Goal: Task Accomplishment & Management: Manage account settings

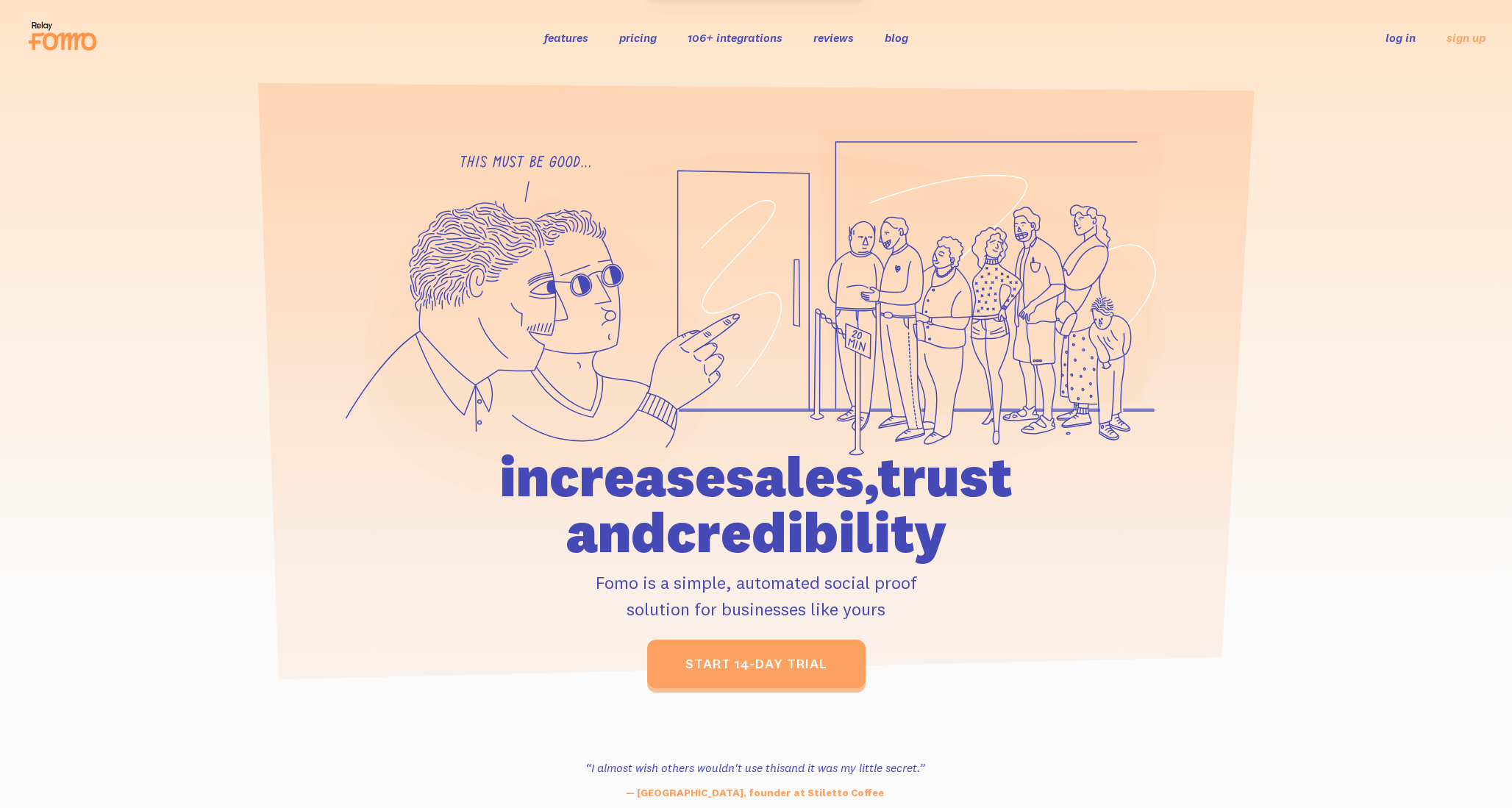
click at [1395, 36] on link "log in" at bounding box center [1401, 37] width 30 height 14
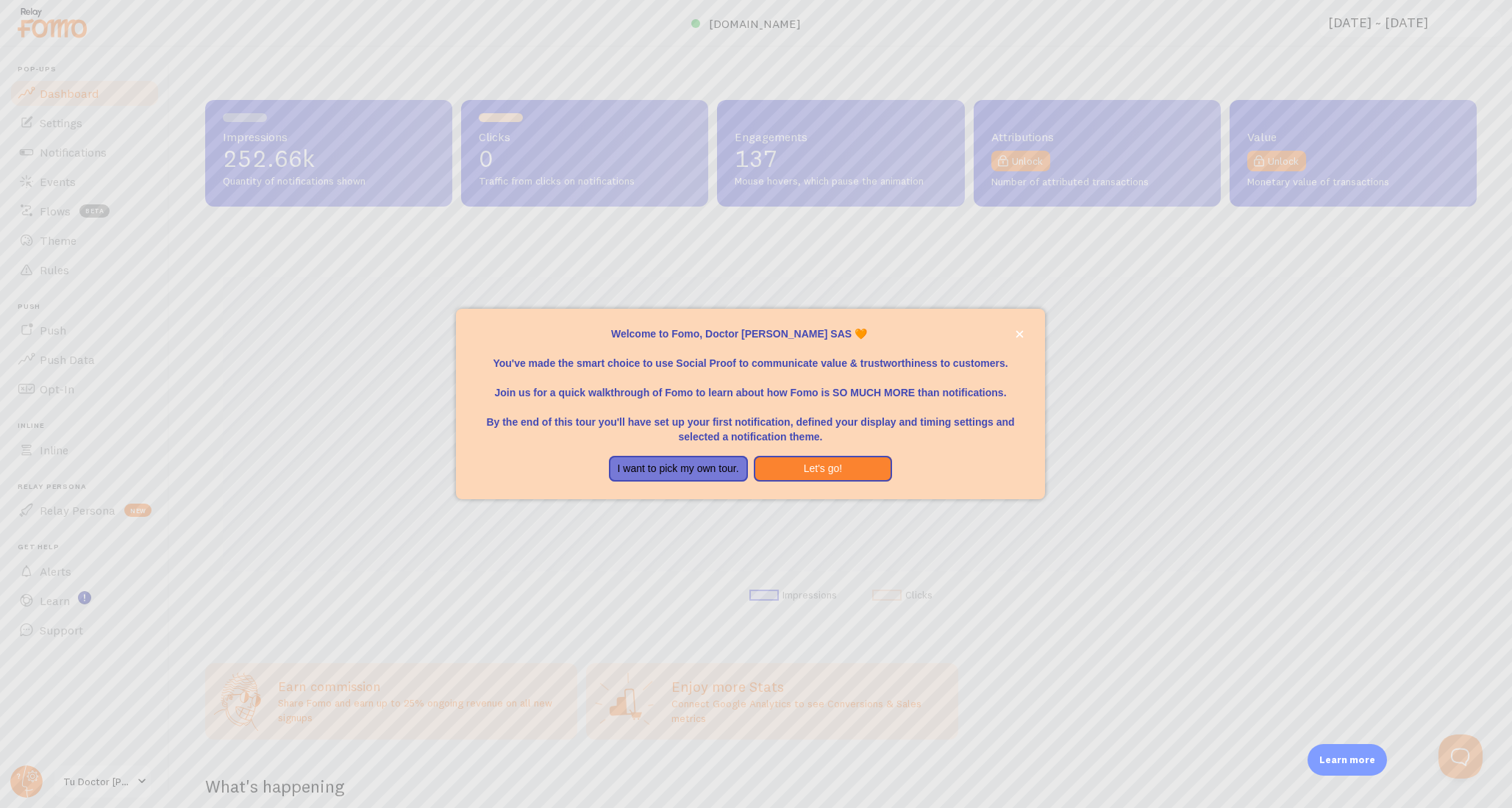
click at [66, 186] on div at bounding box center [756, 404] width 1512 height 808
drag, startPoint x: 625, startPoint y: 250, endPoint x: 908, endPoint y: 347, distance: 299.2
click at [626, 251] on div at bounding box center [756, 404] width 1512 height 808
click at [1020, 337] on icon "close," at bounding box center [1020, 334] width 8 height 8
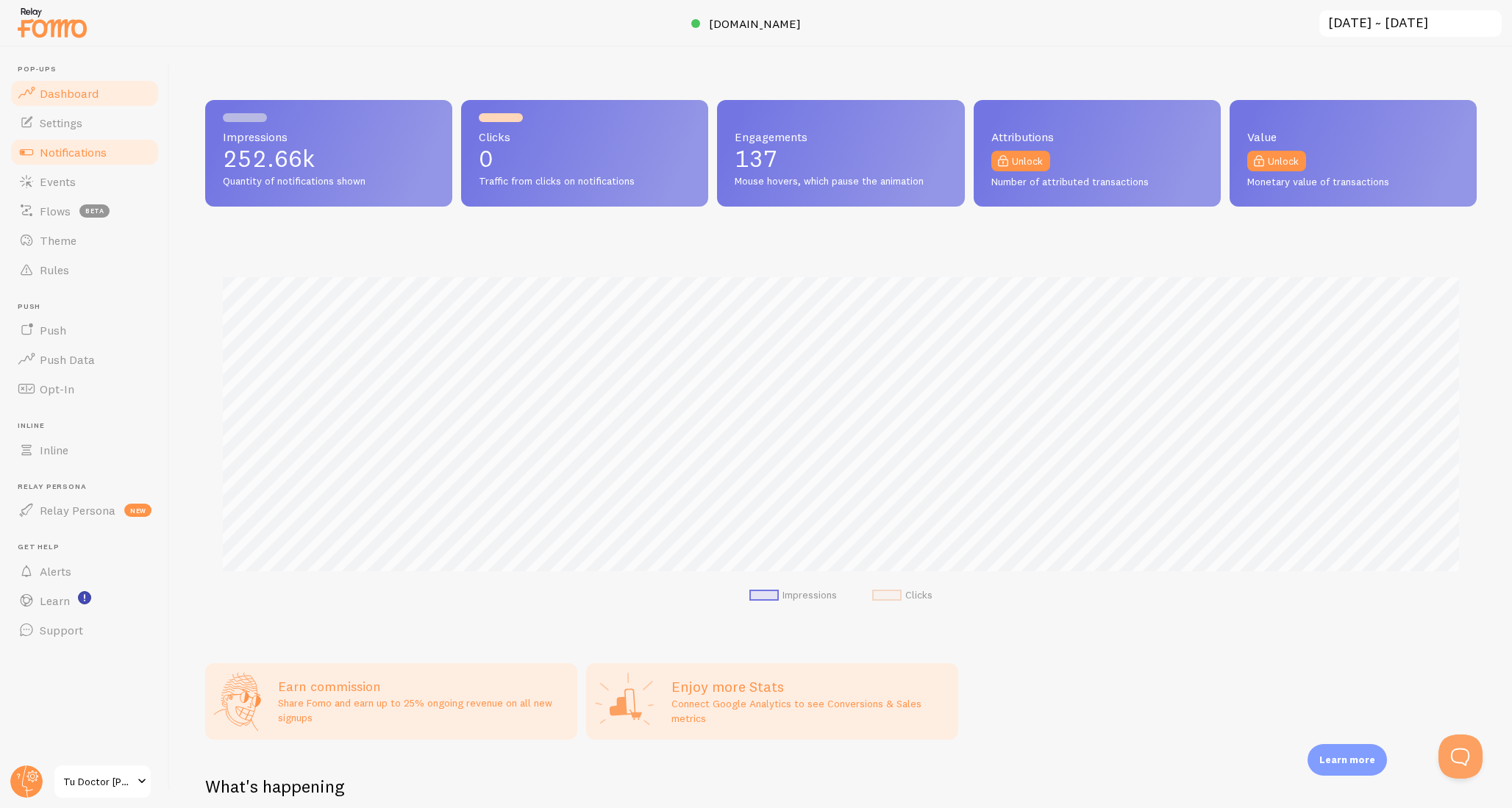
click at [82, 153] on span "Notifications" at bounding box center [73, 151] width 67 height 14
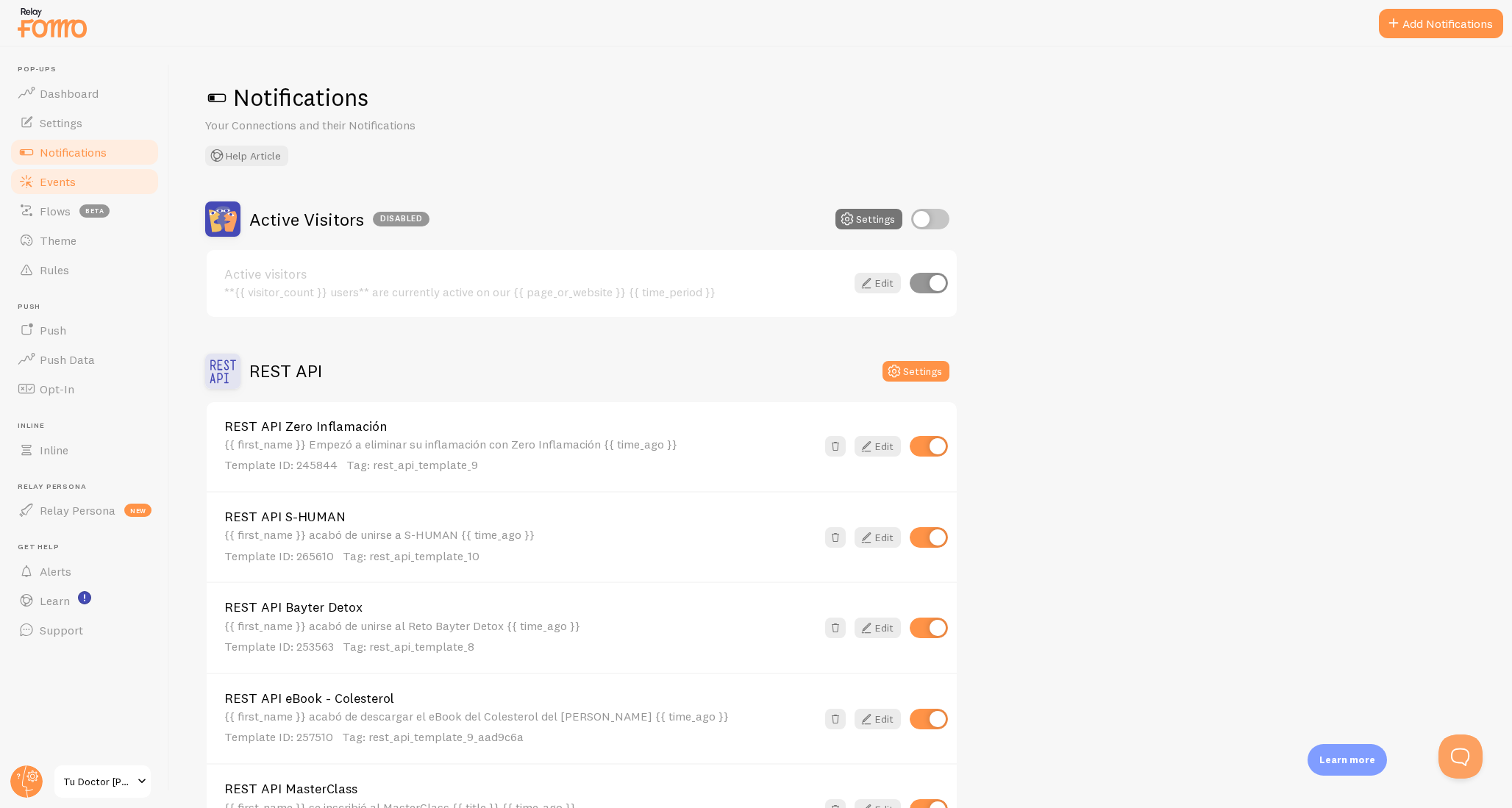
click at [71, 183] on span "Events" at bounding box center [58, 181] width 36 height 14
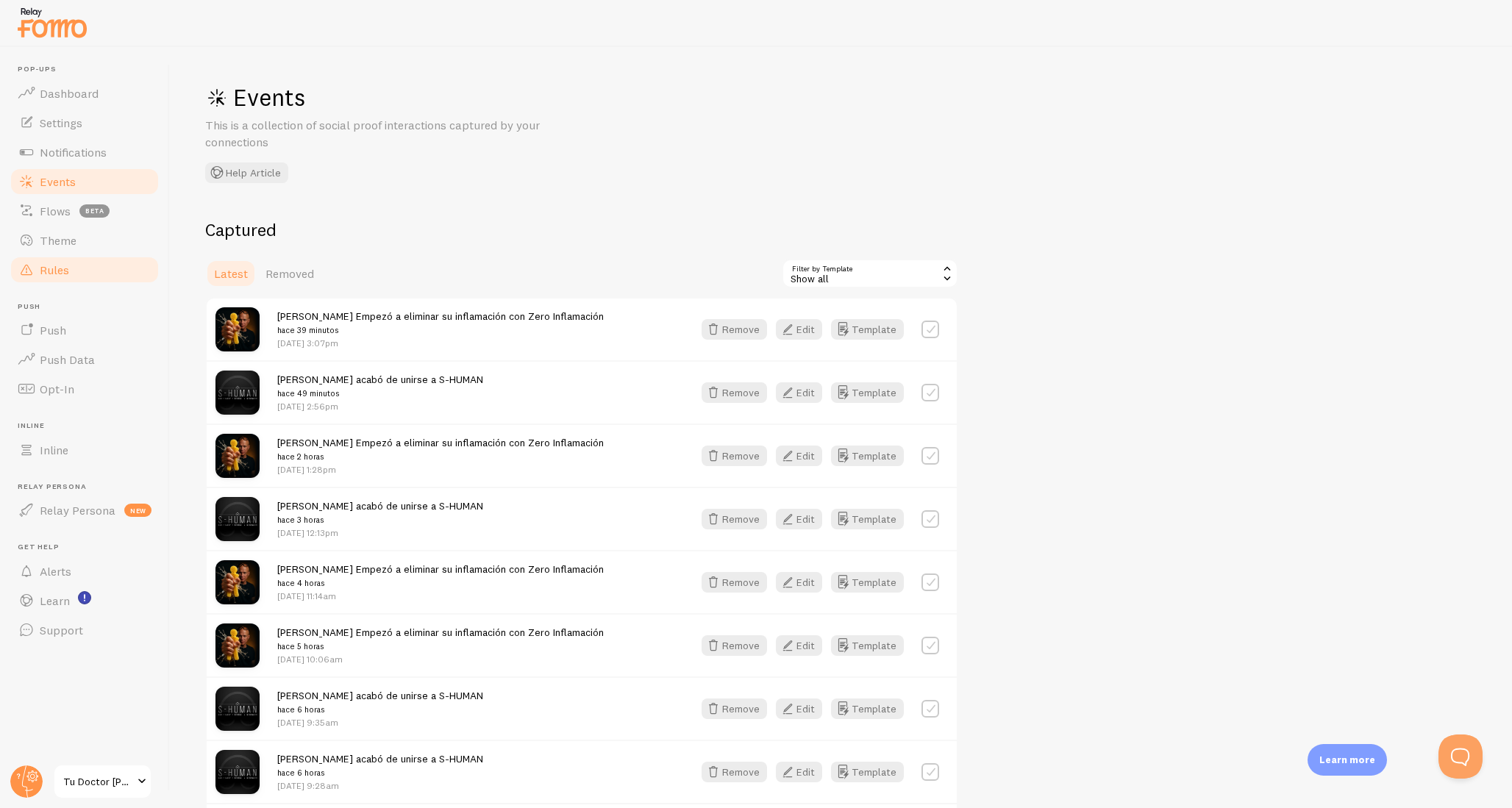
click at [87, 264] on link "Rules" at bounding box center [85, 270] width 152 height 30
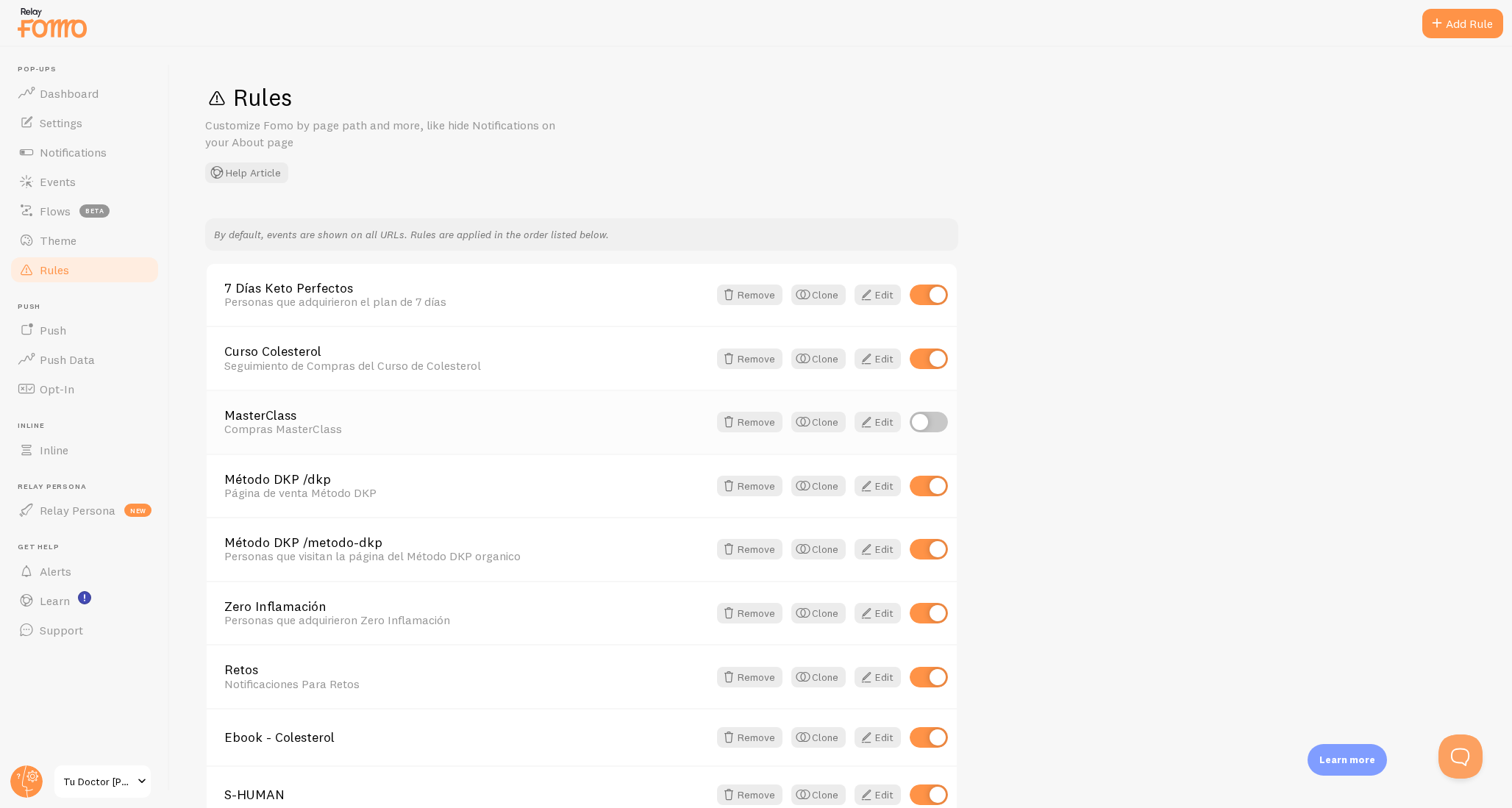
scroll to position [87, 0]
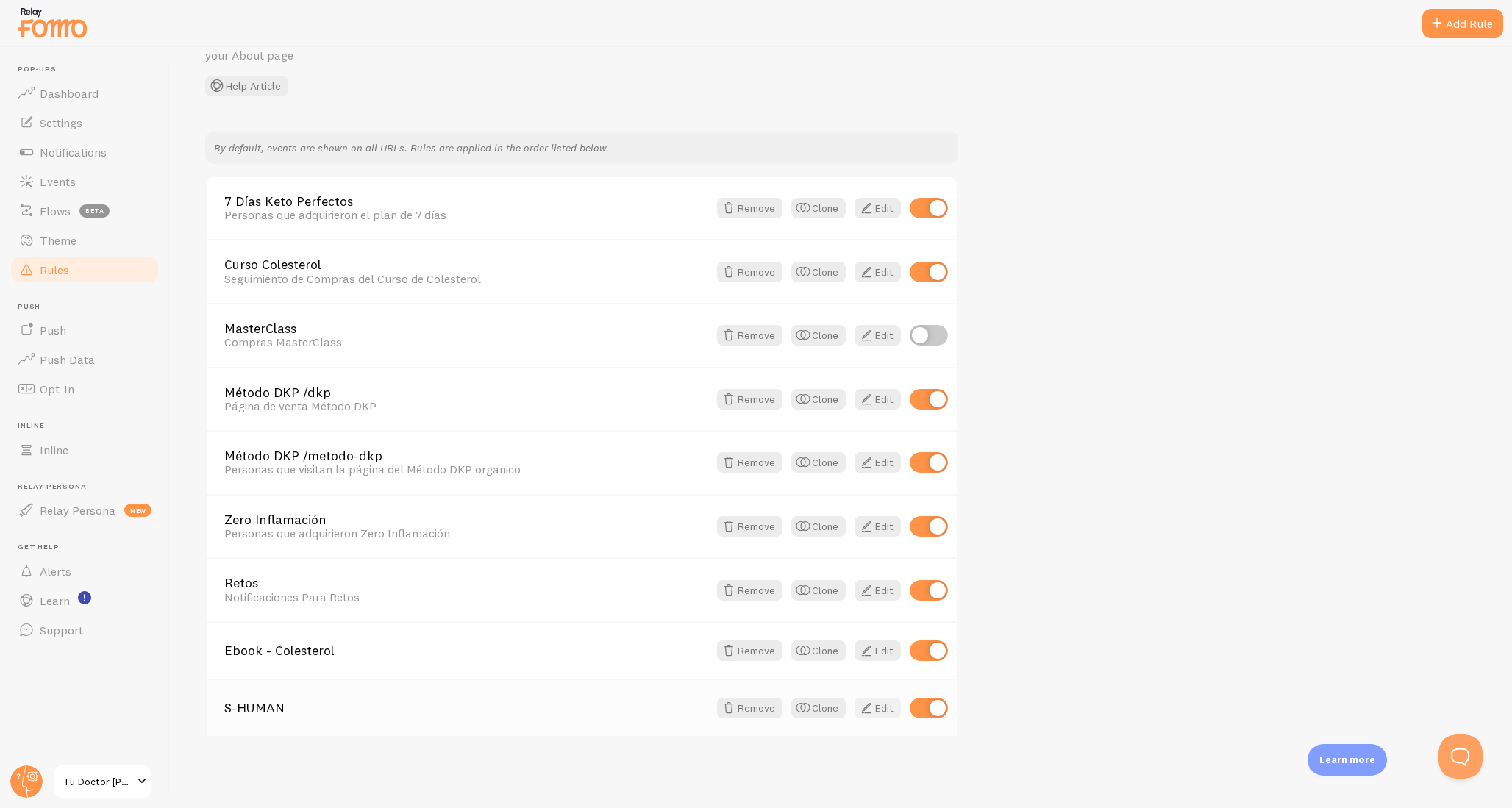
click at [875, 708] on span at bounding box center [866, 707] width 17 height 17
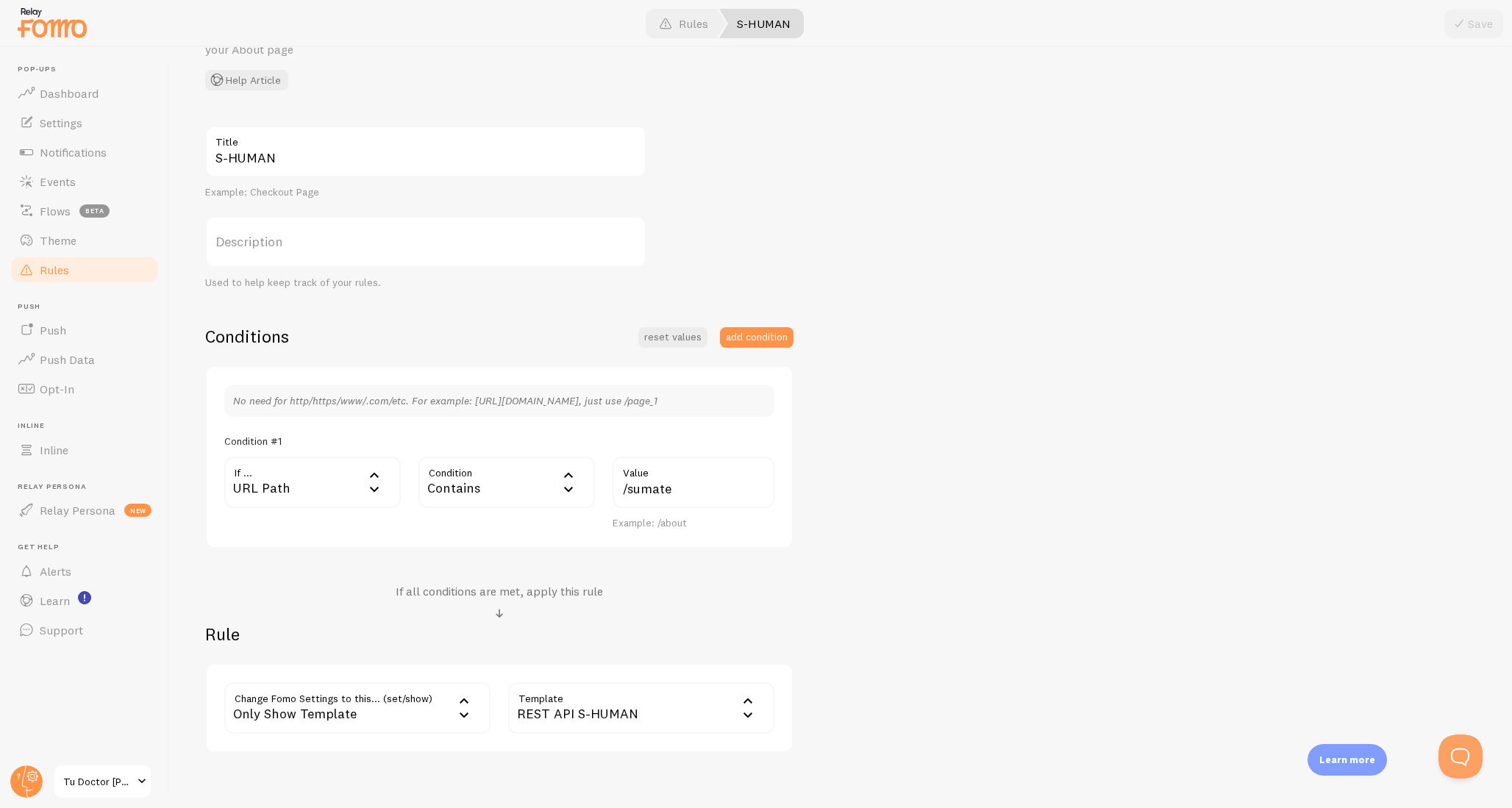
scroll to position [92, 0]
click at [764, 340] on button "add condition" at bounding box center [756, 338] width 73 height 20
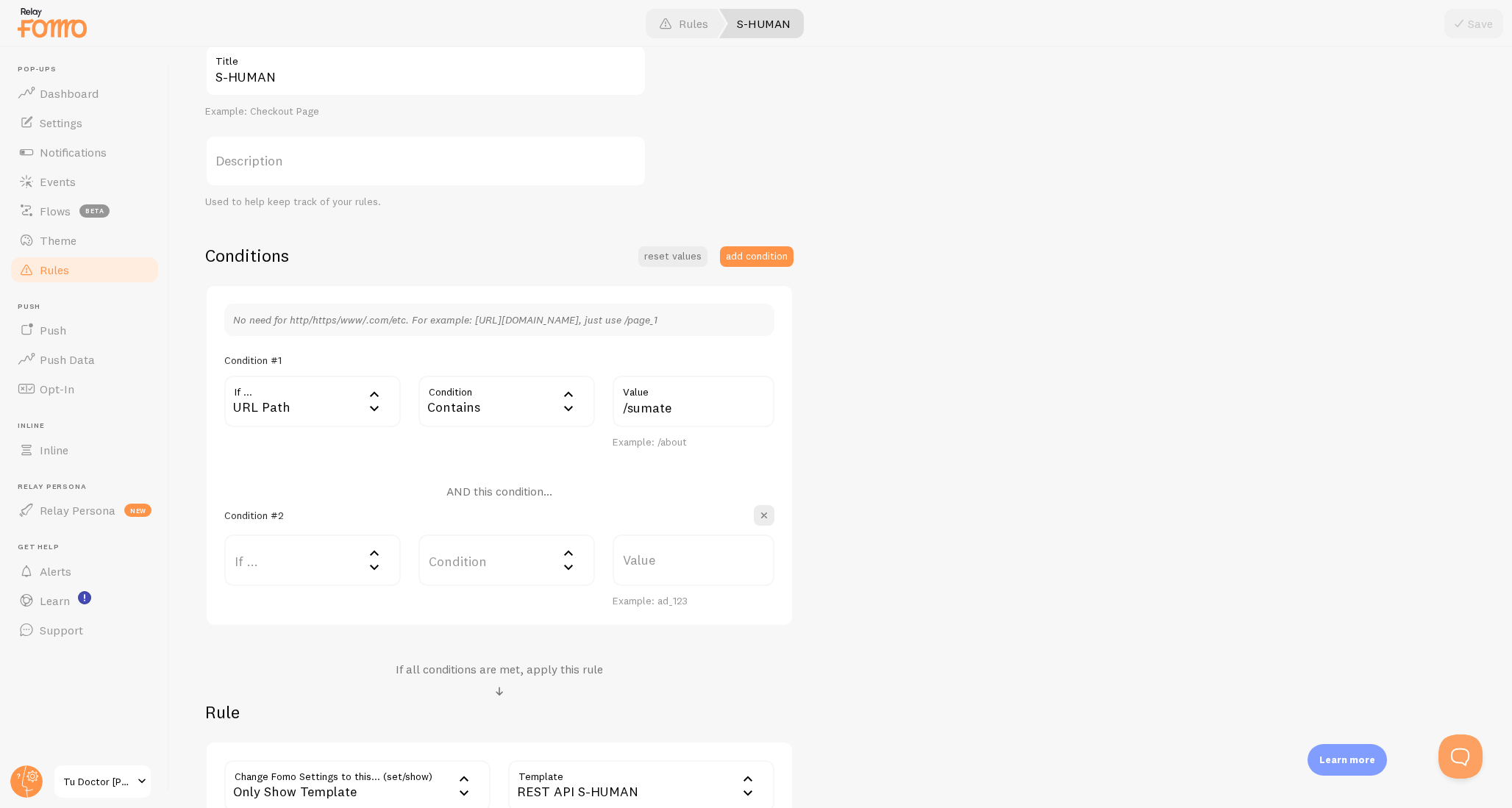
scroll to position [201, 0]
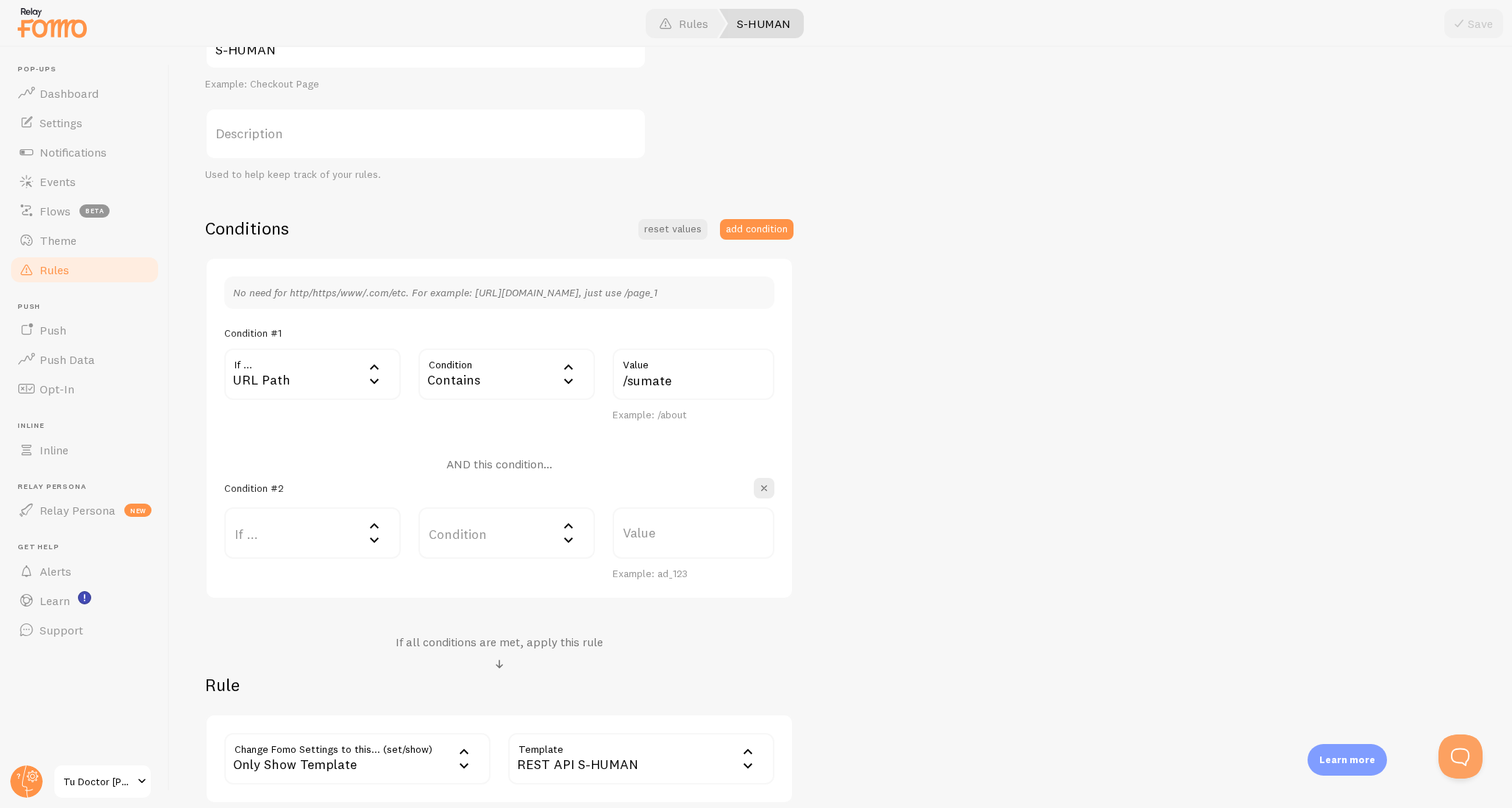
click at [376, 535] on icon at bounding box center [373, 539] width 17 height 17
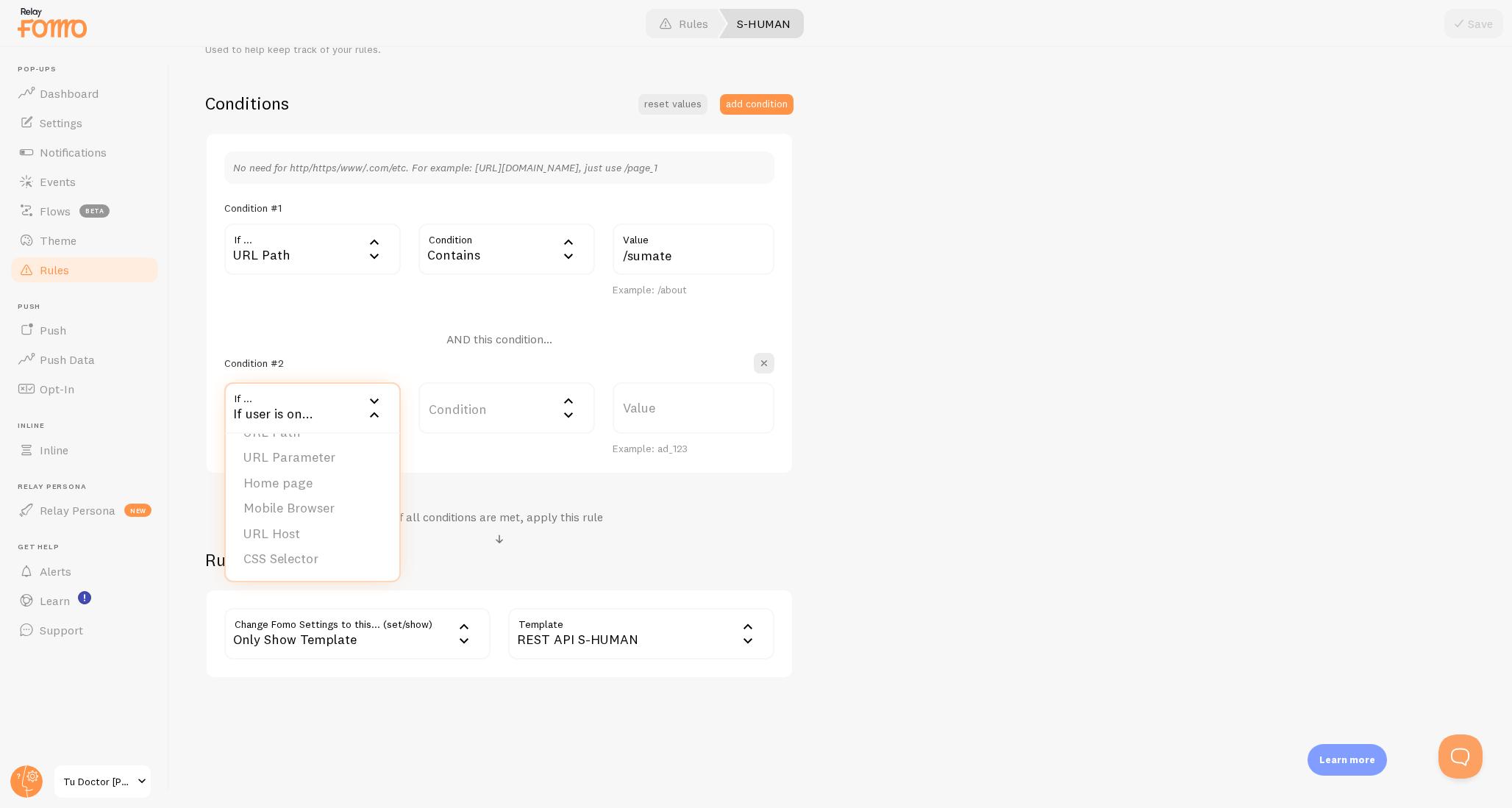
click at [1027, 482] on div "S-HUMAN Title Example: Checkout Page Description Used to help keep track of you…" at bounding box center [841, 285] width 1272 height 786
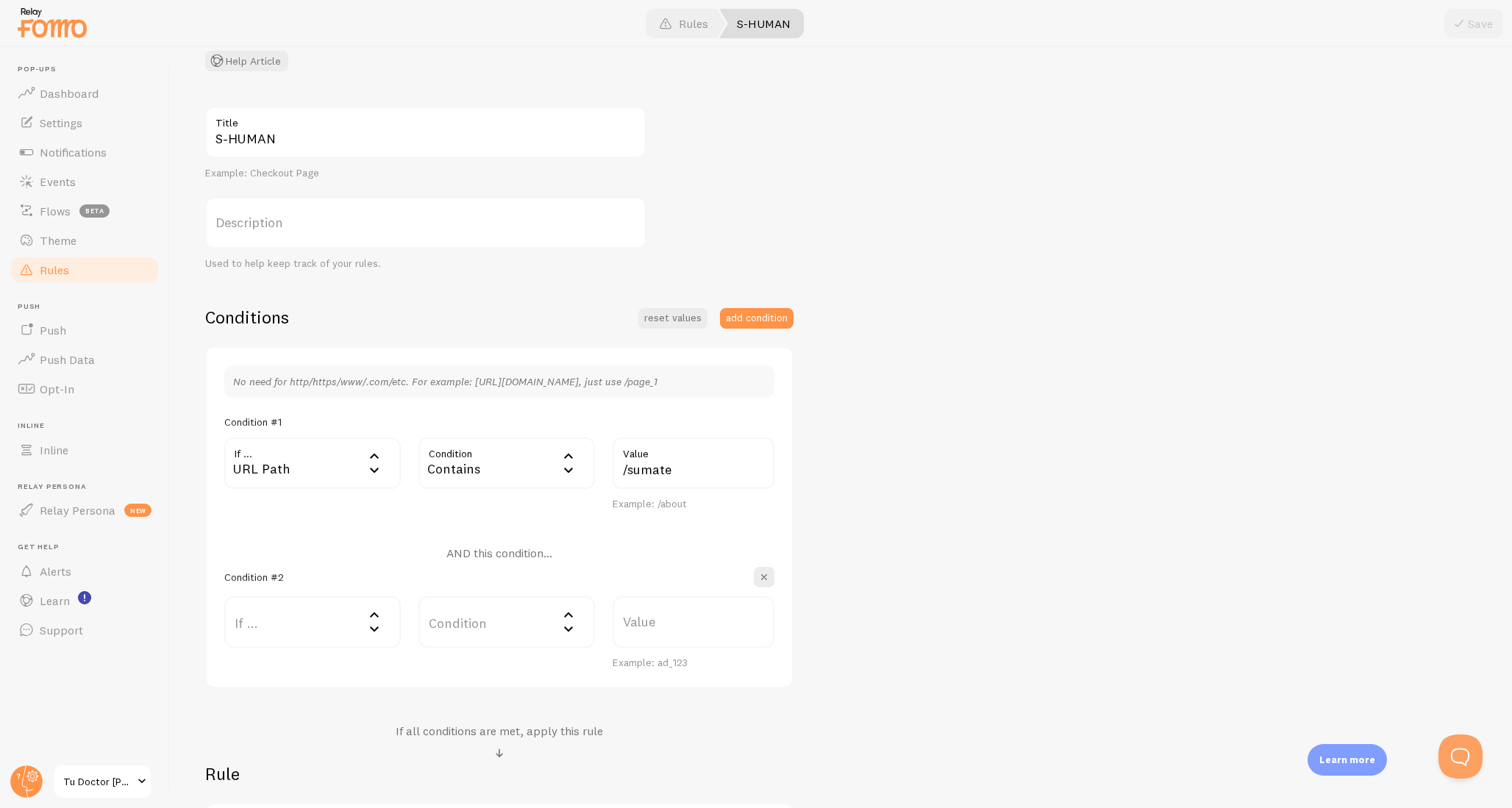
scroll to position [113, 0]
click at [762, 572] on span "button" at bounding box center [764, 576] width 14 height 14
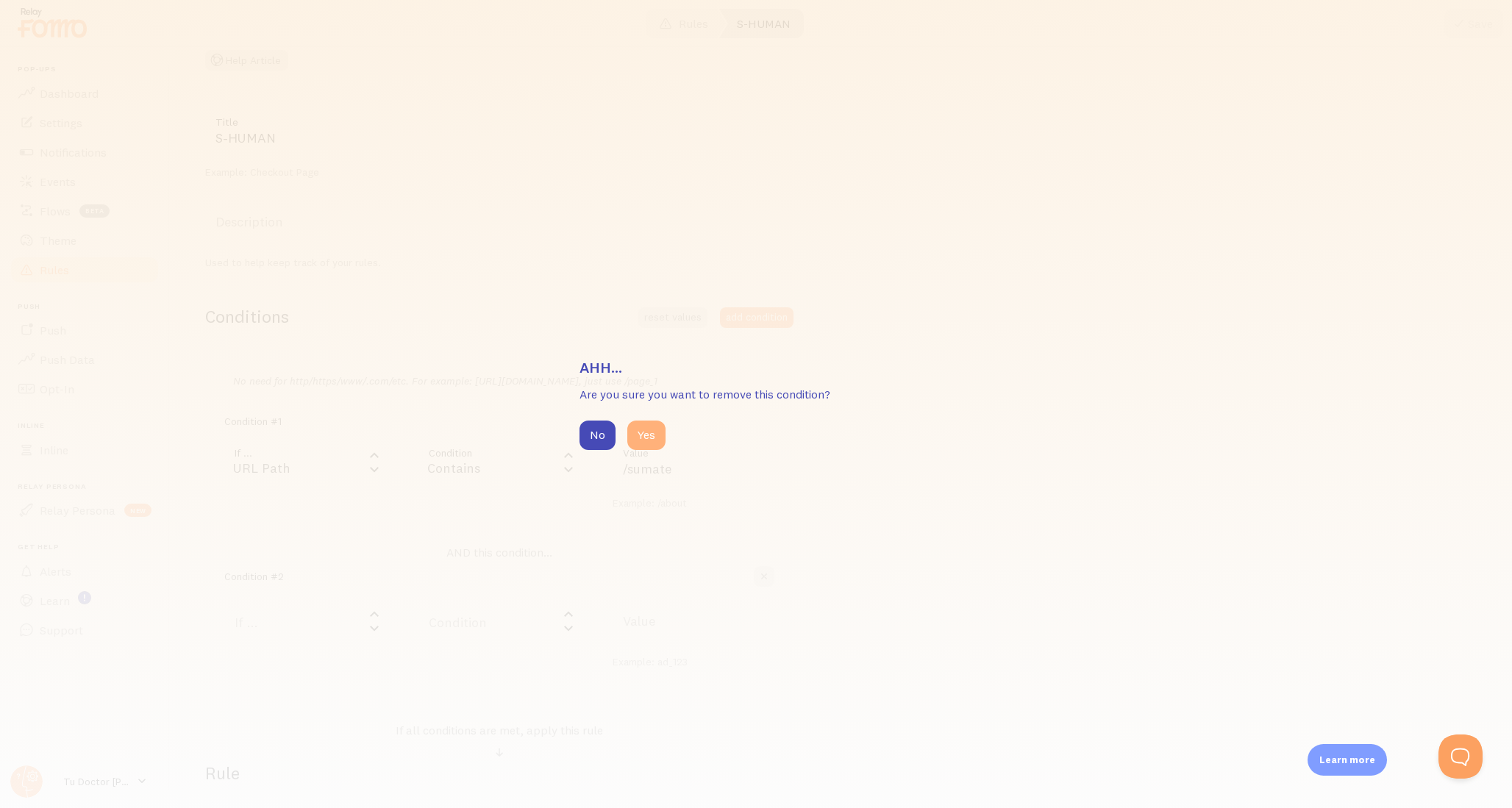
click at [629, 435] on button "Yes" at bounding box center [646, 435] width 38 height 30
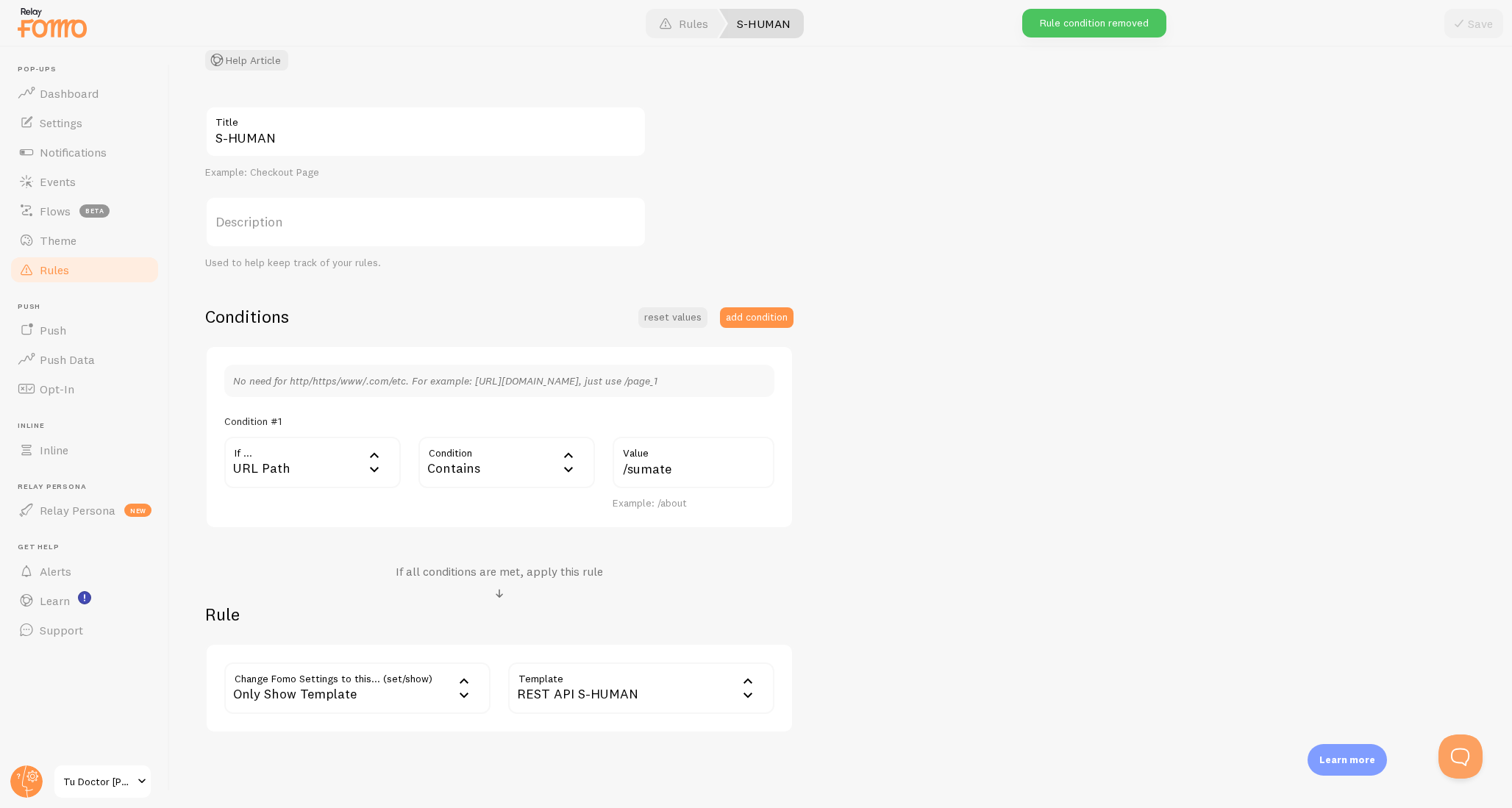
click at [83, 280] on link "Rules" at bounding box center [85, 270] width 152 height 30
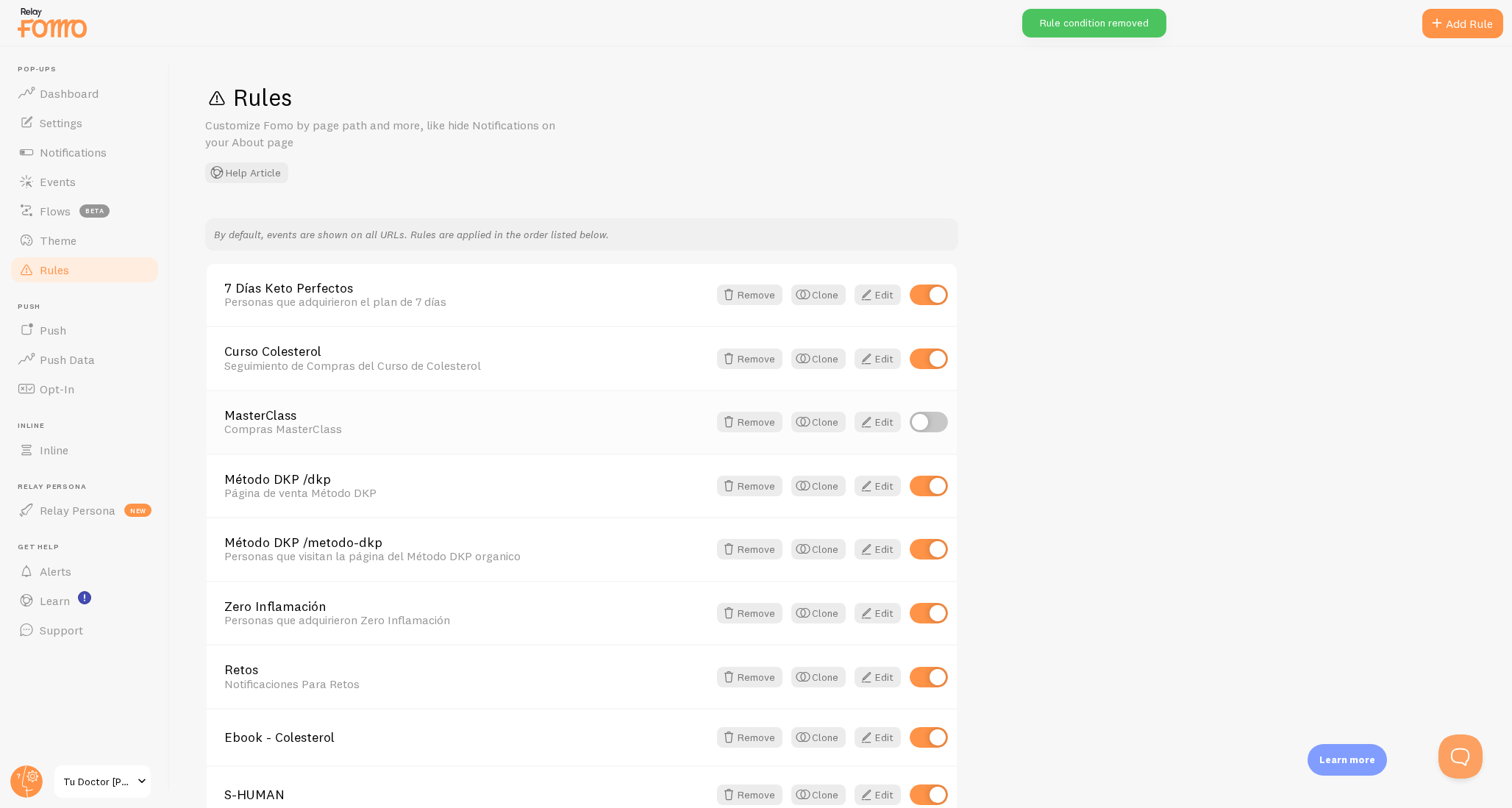
scroll to position [87, 0]
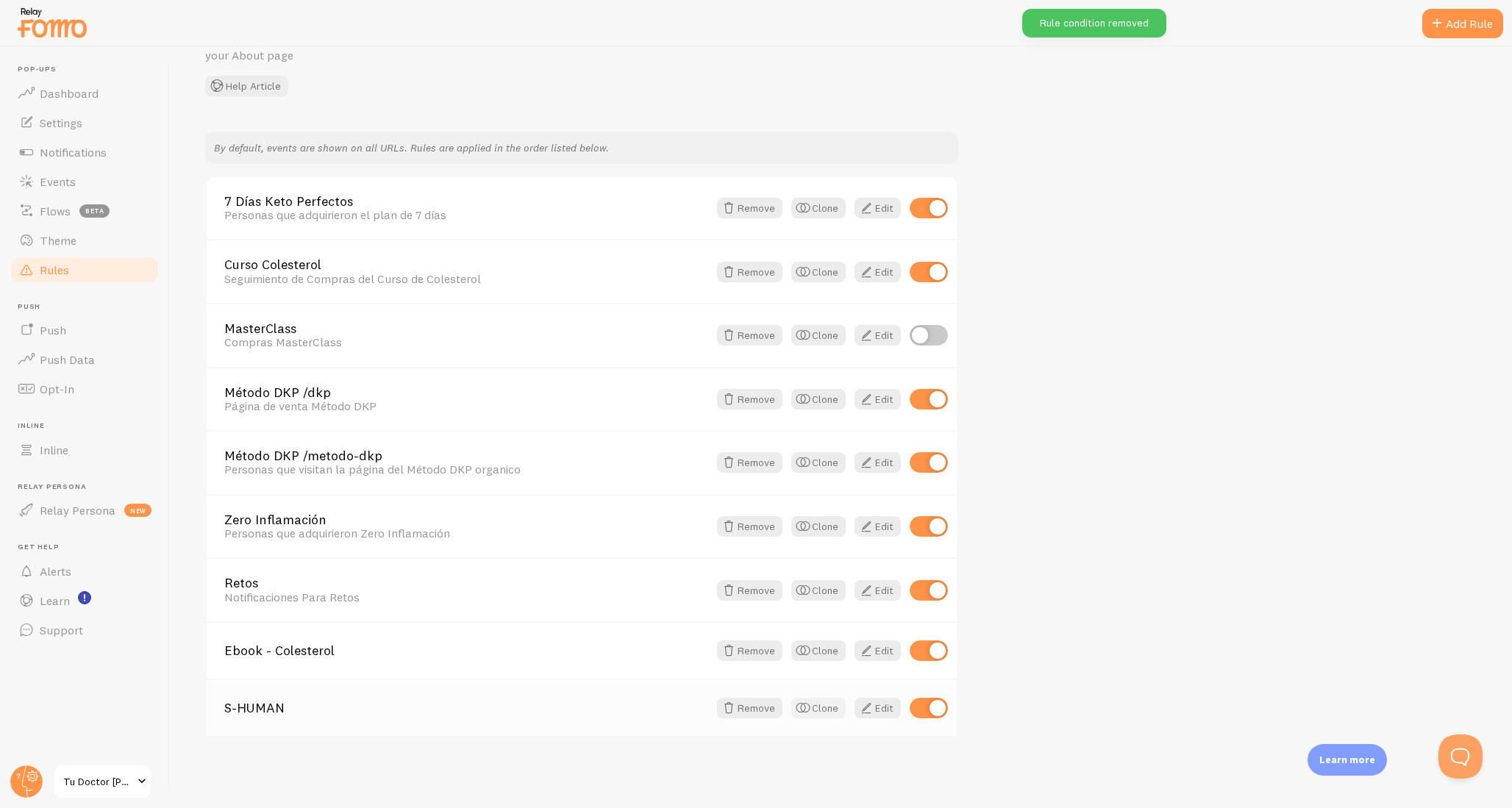
click at [814, 713] on button "Clone" at bounding box center [819, 707] width 55 height 20
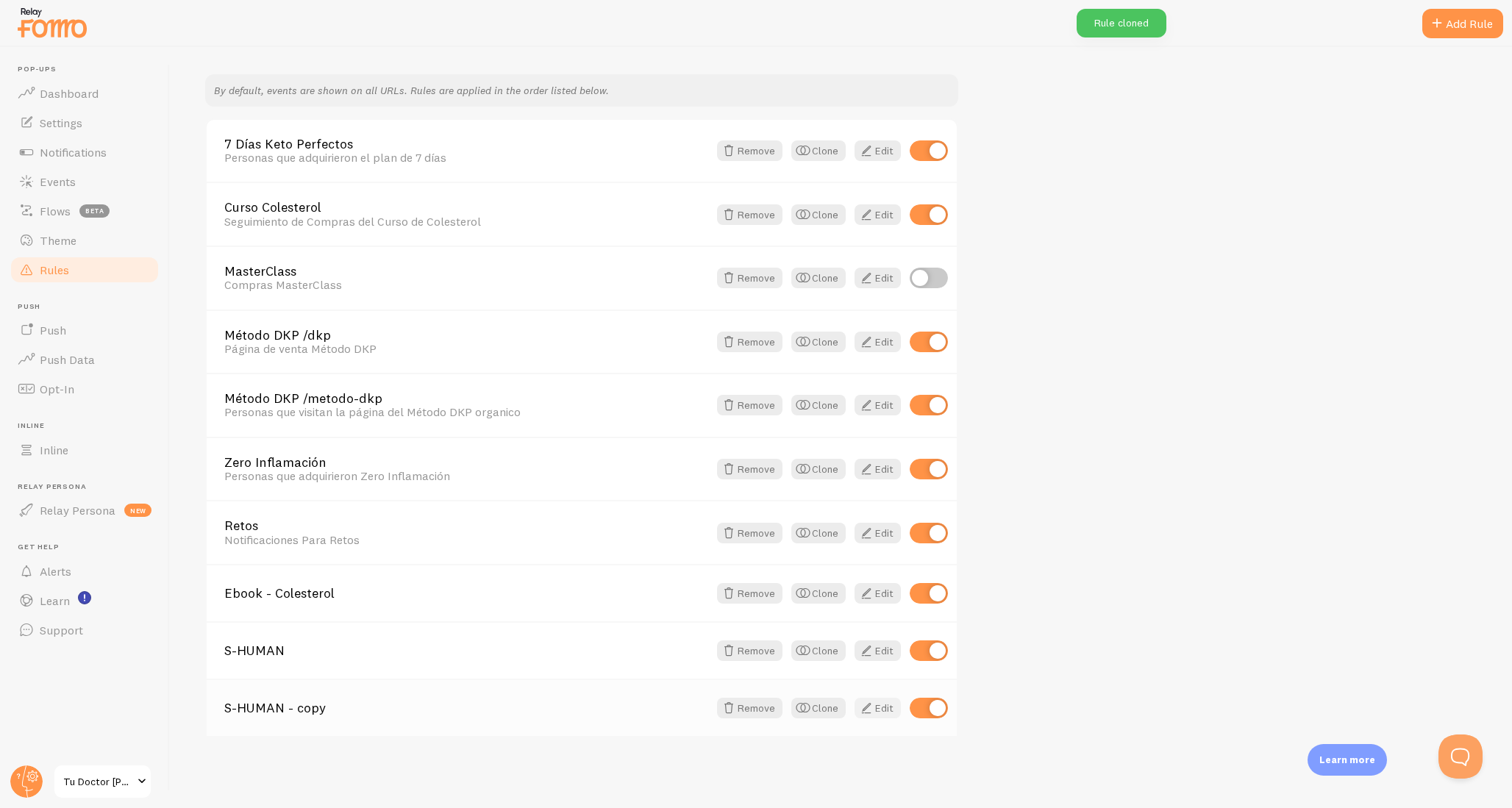
click at [876, 707] on link "Edit" at bounding box center [877, 707] width 46 height 20
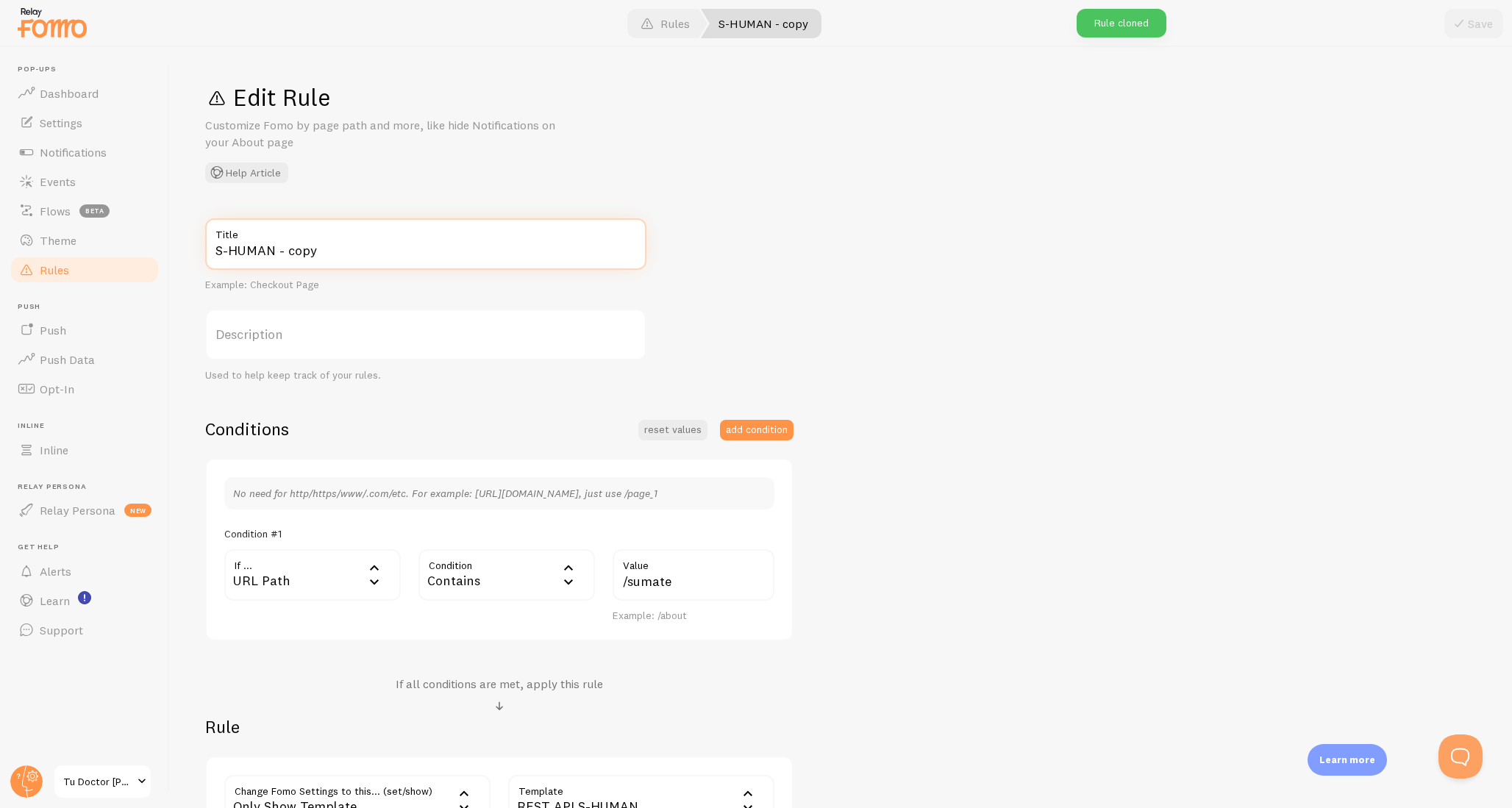
drag, startPoint x: 286, startPoint y: 254, endPoint x: 387, endPoint y: 258, distance: 101.1
click at [387, 259] on input "S-HUMAN - copy" at bounding box center [426, 244] width 441 height 51
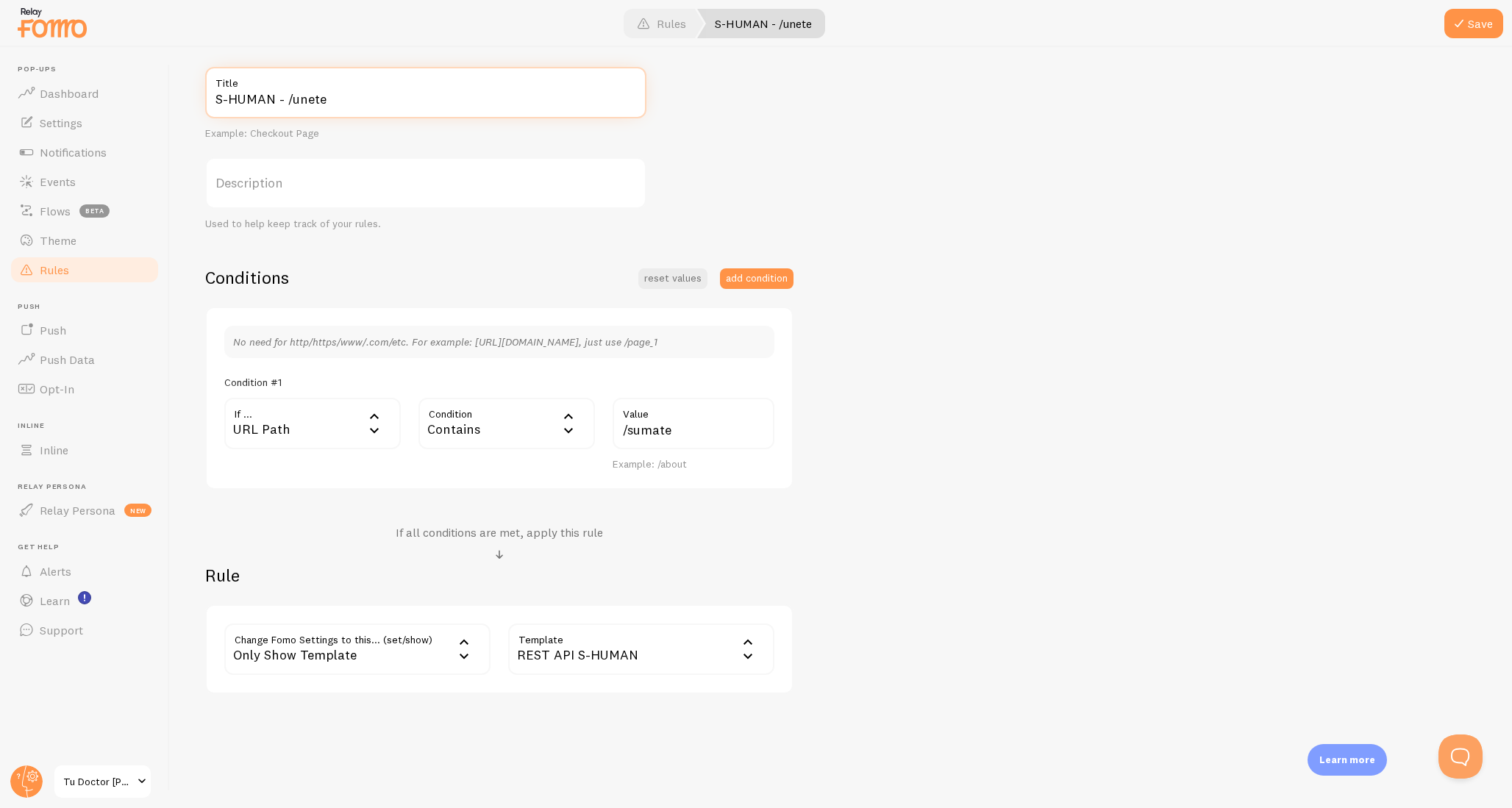
scroll to position [167, 0]
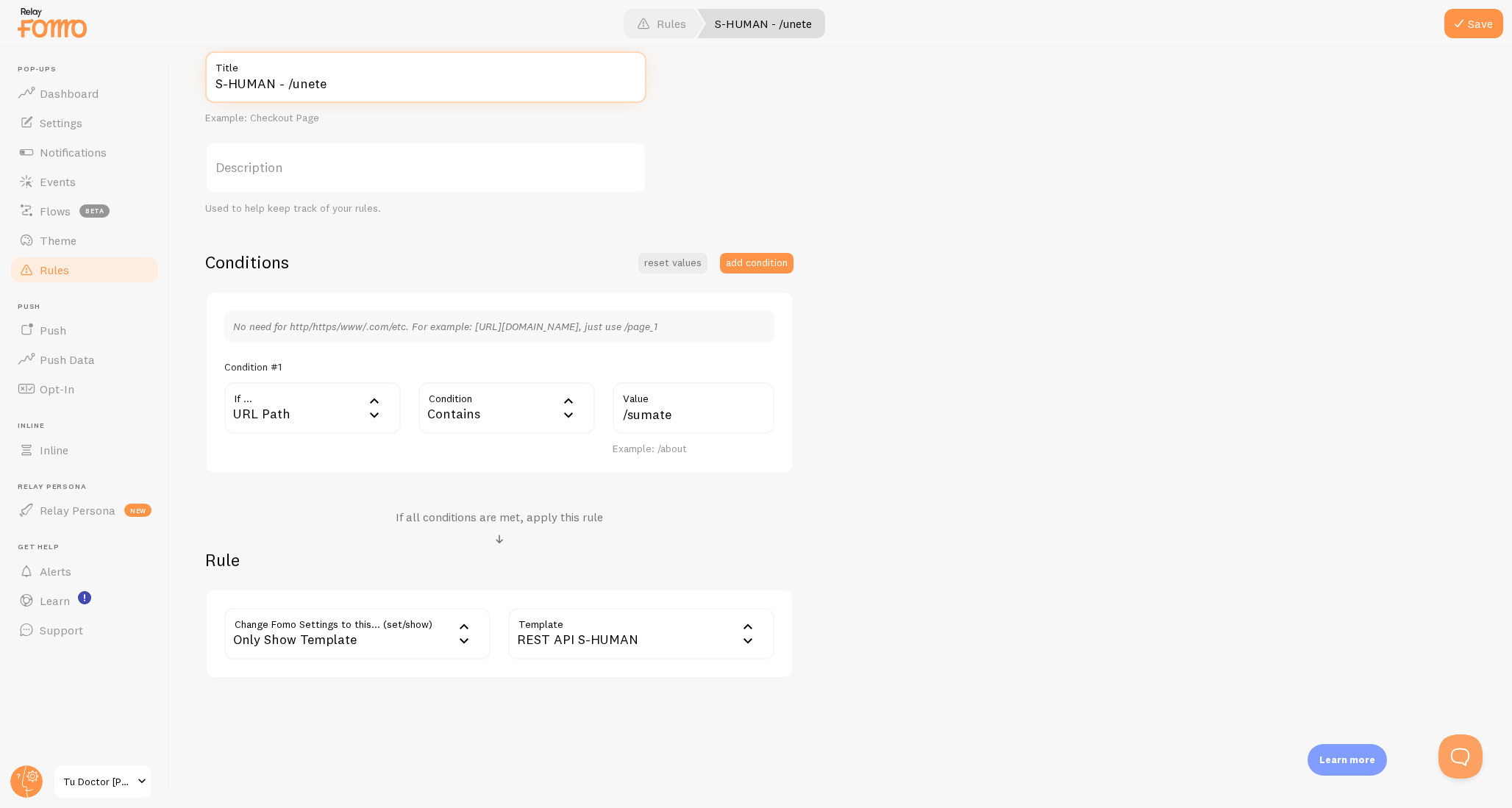
type input "S-HUMAN - /unete"
click at [638, 415] on input "/sumate" at bounding box center [694, 408] width 162 height 51
type input "/unete"
click at [883, 482] on div "S-HUMAN - /unete Title Example: Checkout Page Description Used to help keep tra…" at bounding box center [841, 365] width 1272 height 627
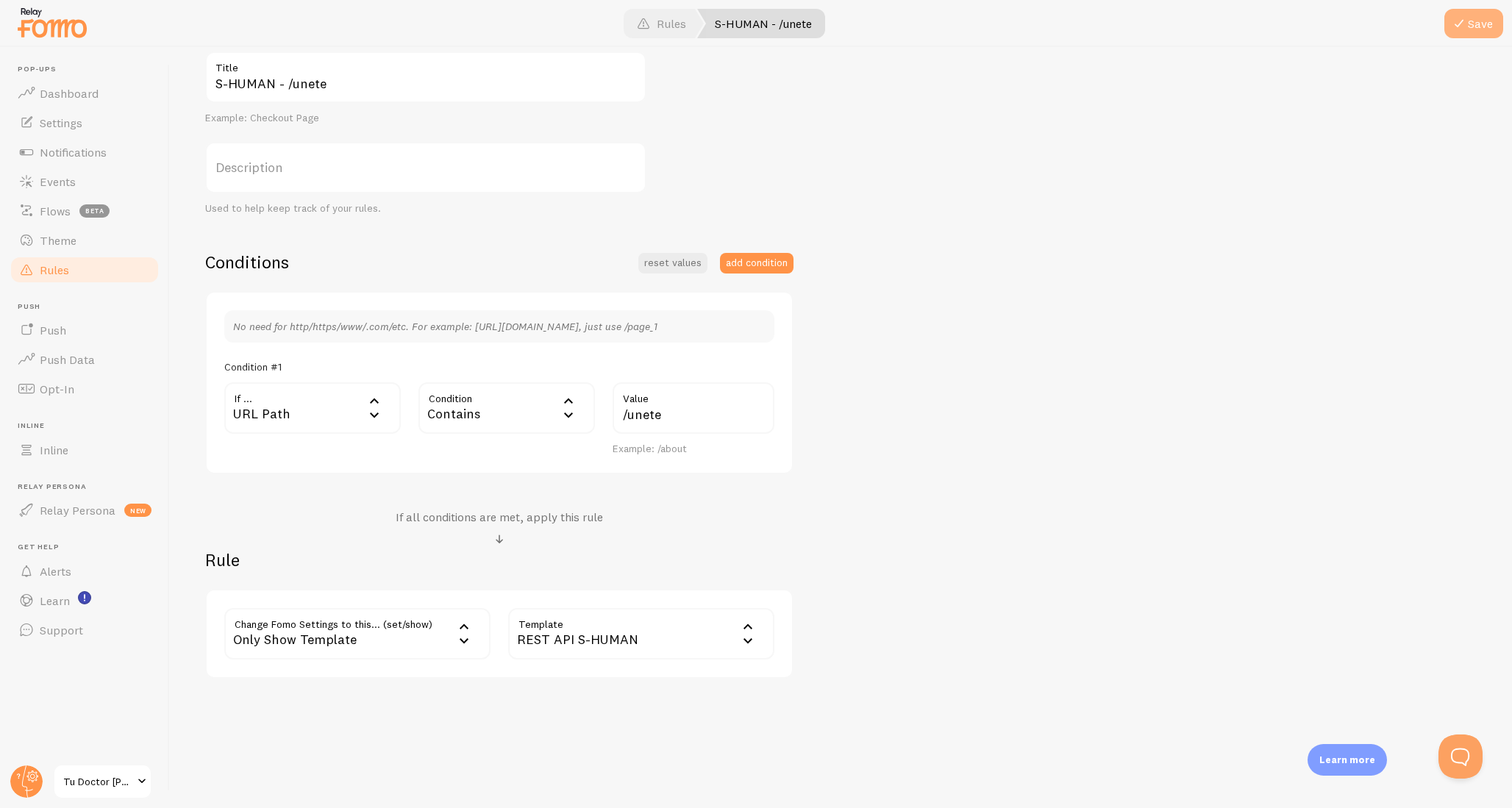
click at [1477, 28] on button "Save" at bounding box center [1474, 23] width 59 height 30
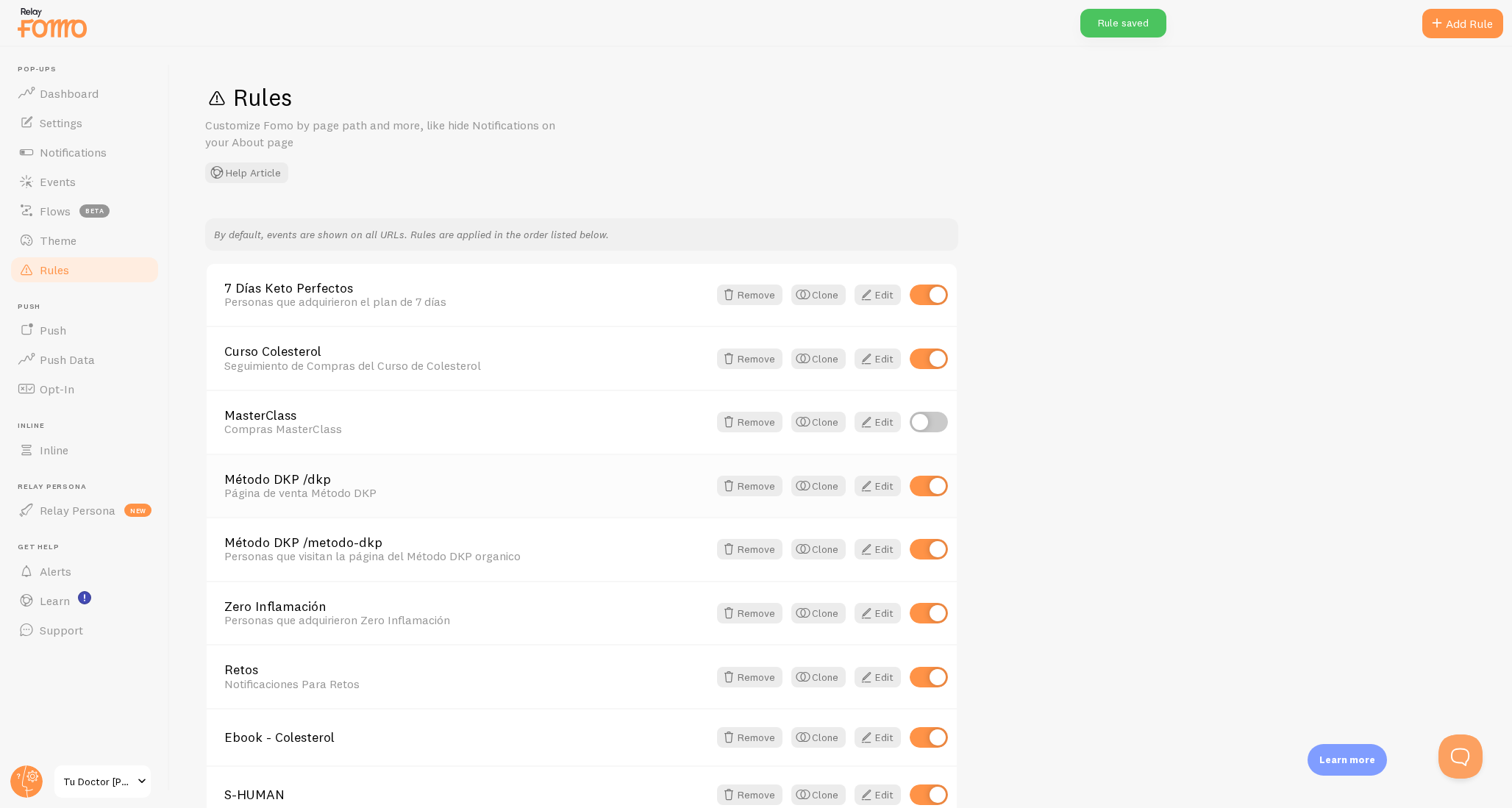
scroll to position [144, 0]
